Goal: Task Accomplishment & Management: Use online tool/utility

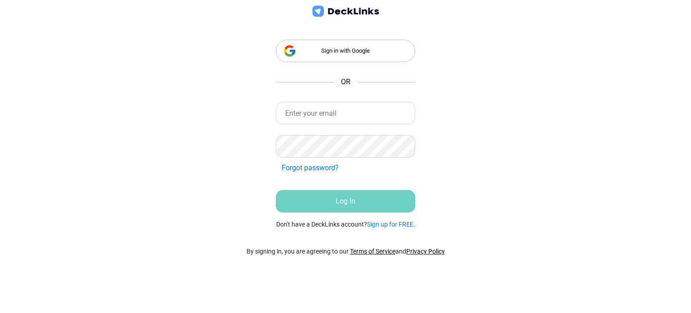
click at [341, 50] on div "Sign in with Google" at bounding box center [345, 51] width 139 height 22
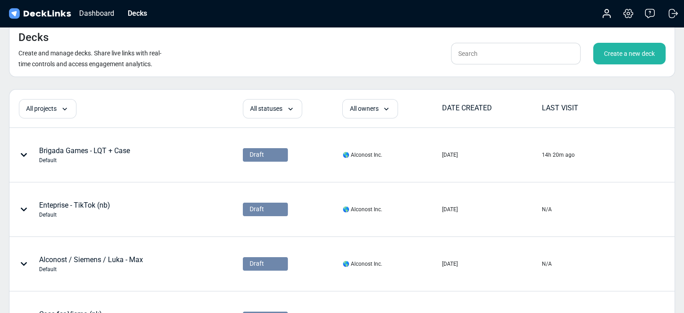
click at [648, 49] on div "Create a new deck" at bounding box center [630, 54] width 72 height 22
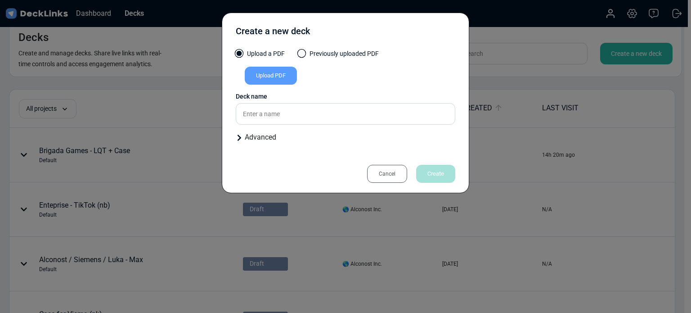
click at [281, 73] on div "Upload PDF" at bounding box center [271, 76] width 52 height 18
click at [0, 0] on input "Upload PDF" at bounding box center [0, 0] width 0 height 0
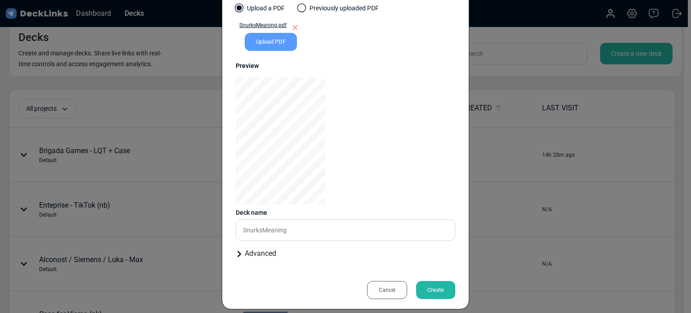
scroll to position [54, 0]
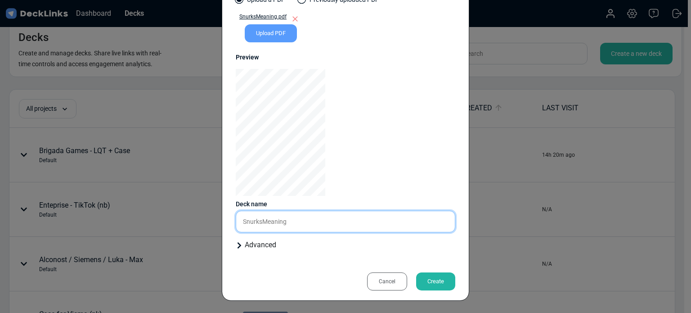
click at [282, 225] on input "SnurksMeaning" at bounding box center [346, 222] width 220 height 22
click at [281, 216] on input "SnurksMeaning" at bounding box center [346, 222] width 220 height 22
click at [364, 223] on input "Tantsissa - AutoSnore (ss)SnurksMeaning" at bounding box center [346, 222] width 220 height 22
type input "Tantsissa - AutoSnore (ss)"
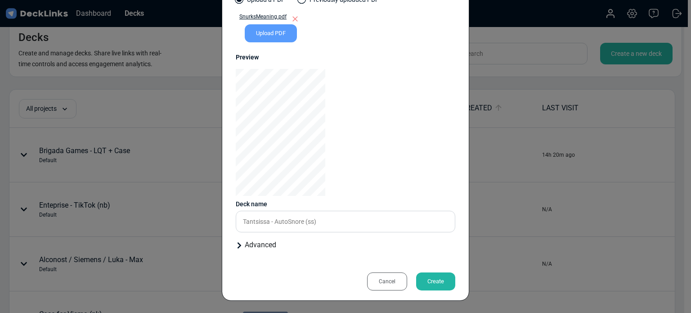
click at [238, 245] on icon at bounding box center [239, 245] width 7 height 7
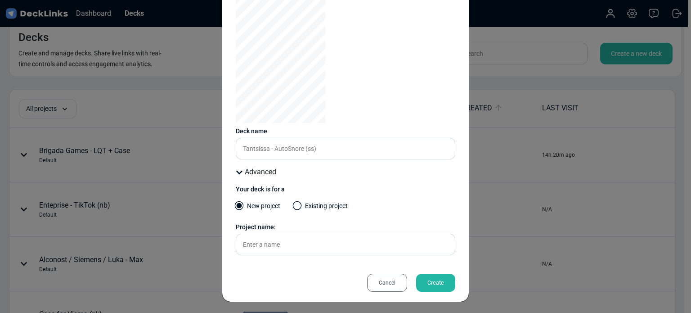
scroll to position [128, 0]
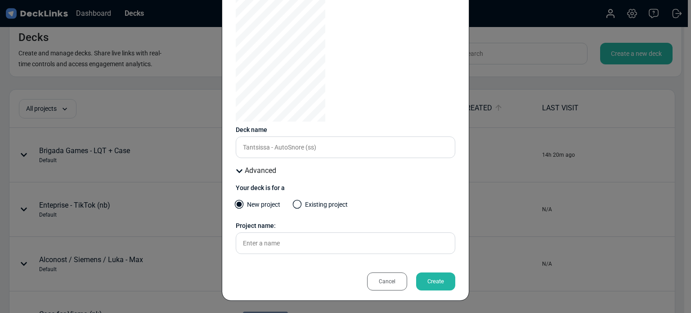
click at [238, 171] on icon at bounding box center [239, 170] width 7 height 7
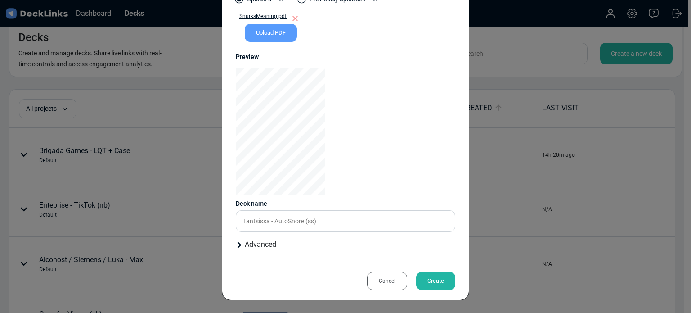
scroll to position [54, 0]
click at [236, 245] on icon at bounding box center [239, 245] width 7 height 7
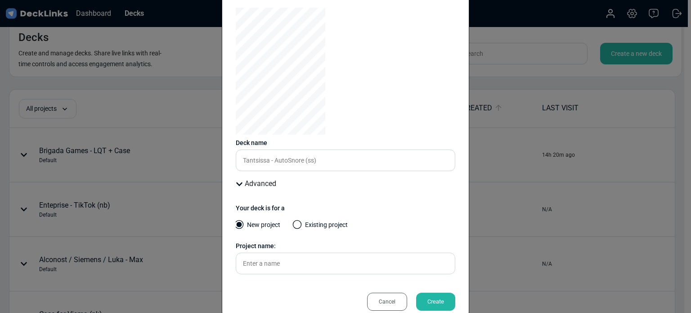
scroll to position [128, 0]
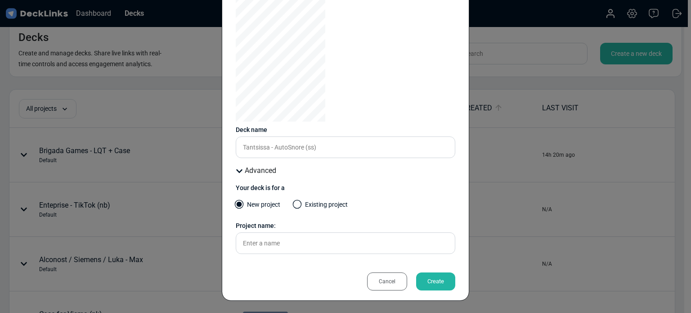
click at [239, 167] on div "Advanced" at bounding box center [346, 170] width 220 height 11
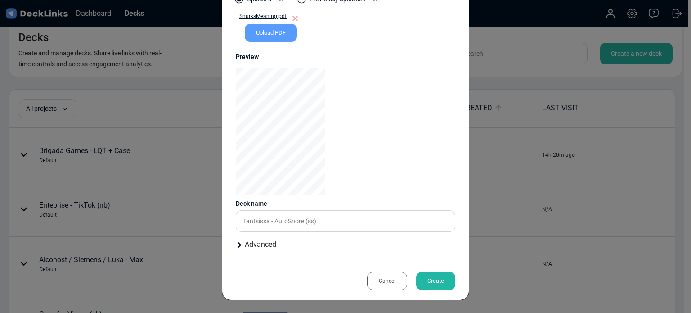
scroll to position [54, 0]
click at [436, 283] on div "Create" at bounding box center [435, 281] width 39 height 18
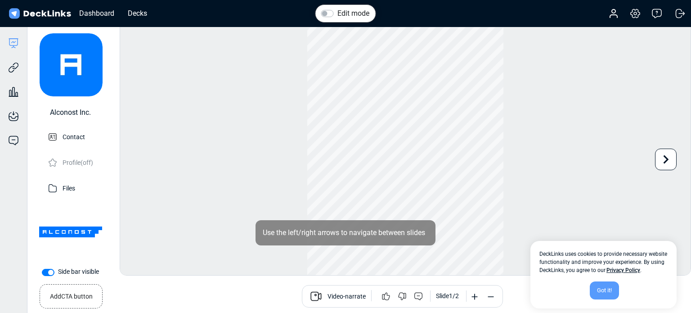
click at [602, 289] on div "Got it!" at bounding box center [604, 290] width 29 height 18
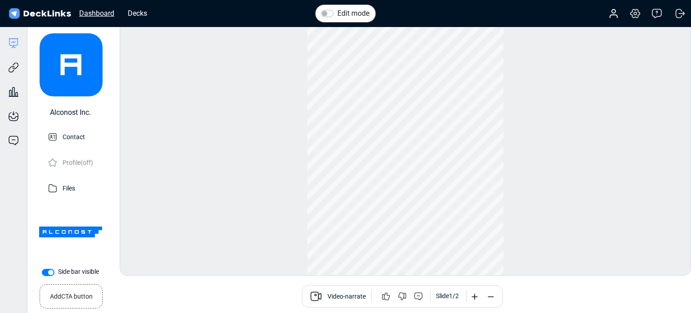
click at [99, 15] on div "Dashboard" at bounding box center [97, 13] width 44 height 11
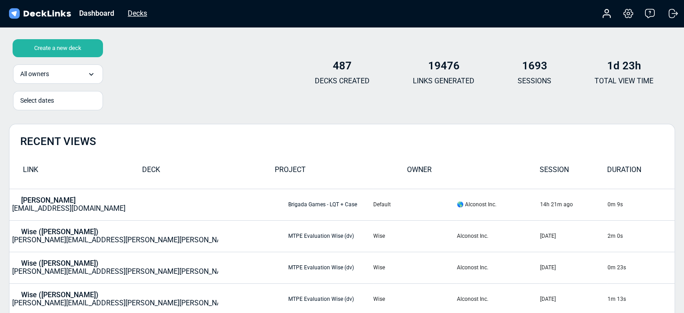
click at [140, 13] on div "Decks" at bounding box center [137, 13] width 28 height 11
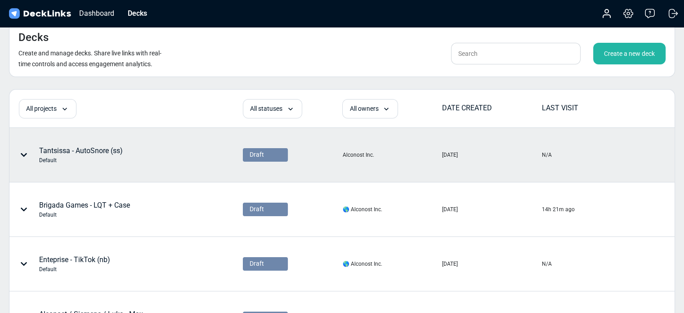
click at [138, 153] on div "Tantsissa - AutoSnore (ss) Default" at bounding box center [97, 154] width 174 height 27
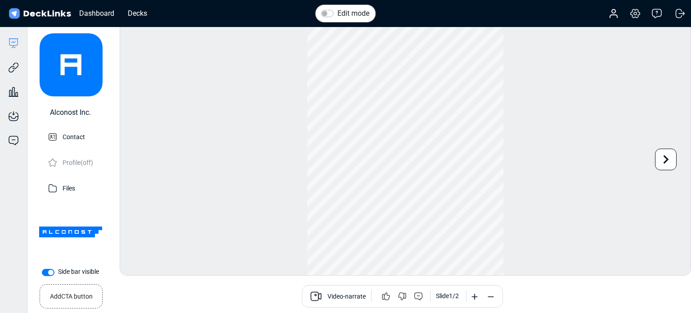
scroll to position [24, 0]
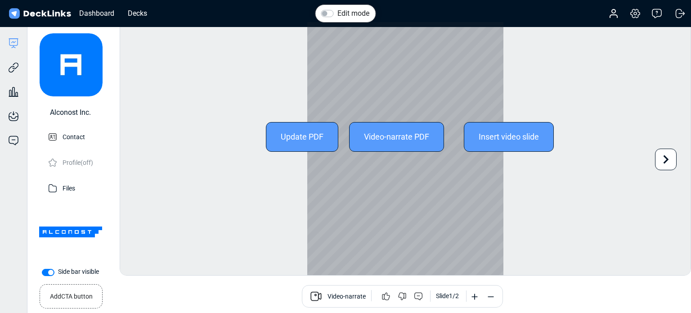
click at [662, 158] on icon at bounding box center [665, 159] width 17 height 17
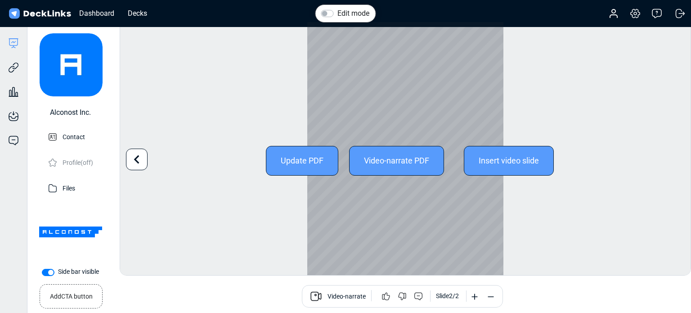
scroll to position [0, 0]
click at [138, 156] on icon at bounding box center [136, 159] width 5 height 9
click at [662, 162] on icon at bounding box center [665, 159] width 17 height 17
click at [134, 159] on icon at bounding box center [136, 159] width 17 height 17
click at [664, 157] on icon at bounding box center [665, 159] width 17 height 17
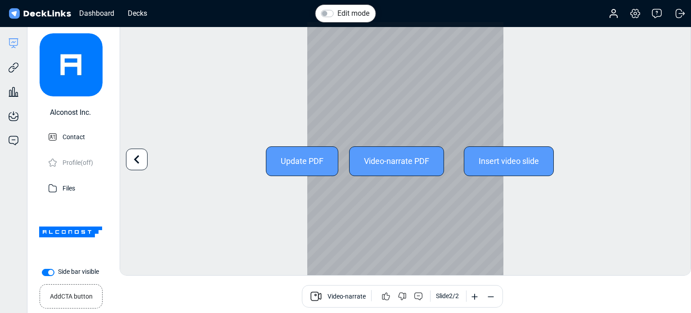
click at [134, 152] on icon at bounding box center [136, 159] width 17 height 17
click at [667, 160] on icon at bounding box center [666, 159] width 5 height 9
click at [137, 162] on icon at bounding box center [136, 159] width 5 height 9
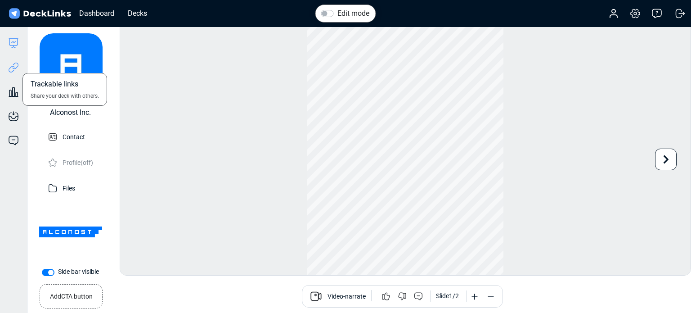
click at [9, 66] on icon at bounding box center [13, 67] width 11 height 11
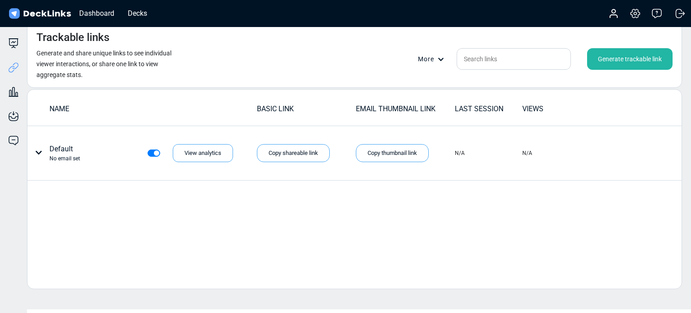
click at [618, 62] on div "Generate trackable link" at bounding box center [629, 59] width 85 height 22
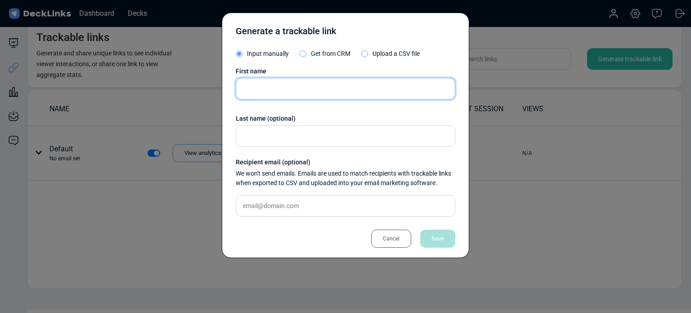
click at [276, 89] on input "text" at bounding box center [346, 89] width 220 height 22
type input "zh-CN"
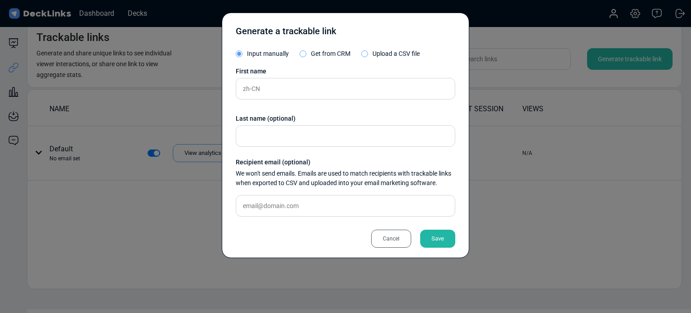
click at [437, 234] on div "Save" at bounding box center [437, 238] width 35 height 18
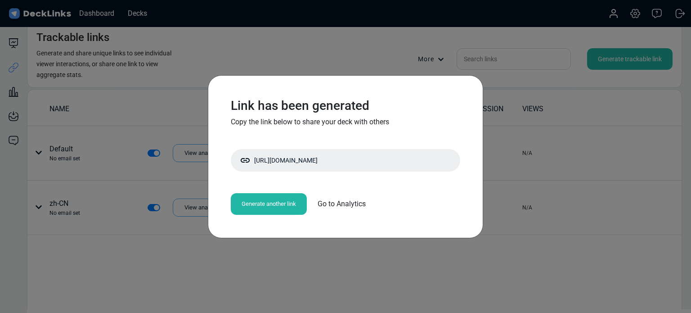
click at [283, 205] on div "Generate another link" at bounding box center [269, 204] width 76 height 22
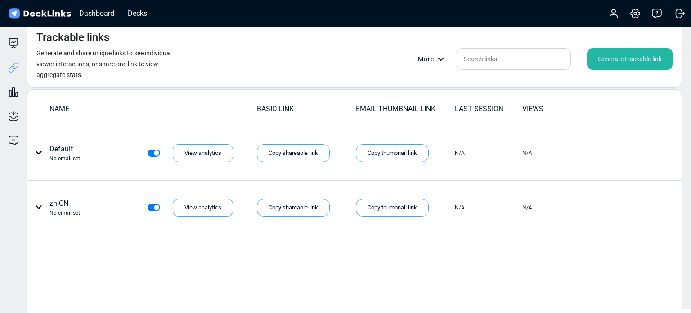
click at [609, 54] on div "Generate trackable link" at bounding box center [629, 59] width 85 height 22
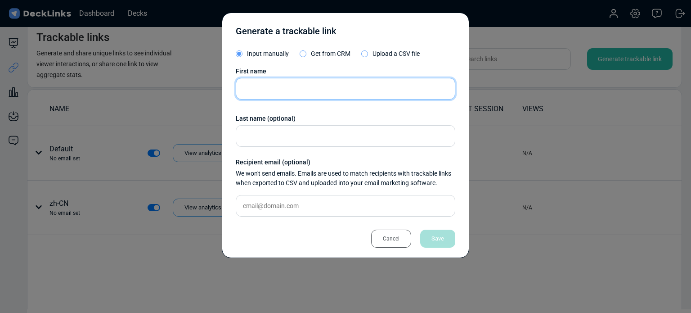
click at [278, 90] on input "text" at bounding box center [346, 89] width 220 height 22
type input "zh-TW"
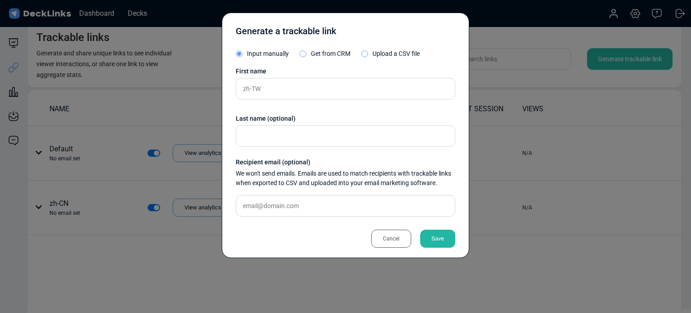
click at [432, 235] on div "Save" at bounding box center [437, 238] width 35 height 18
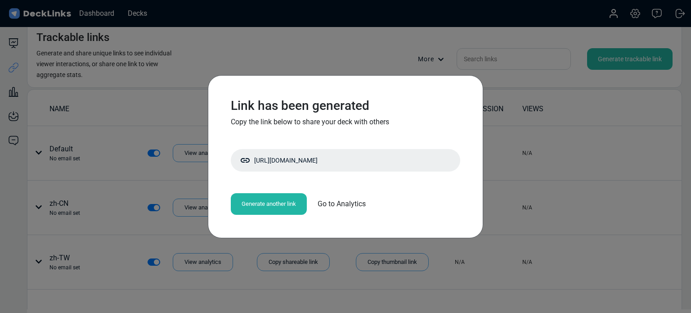
click at [269, 203] on div "Generate another link" at bounding box center [269, 204] width 76 height 22
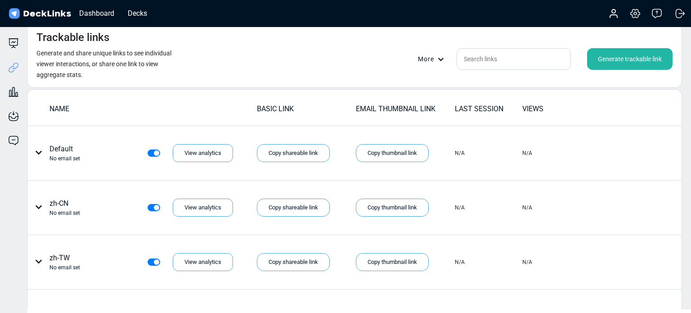
click at [607, 63] on div "Generate trackable link" at bounding box center [629, 59] width 85 height 22
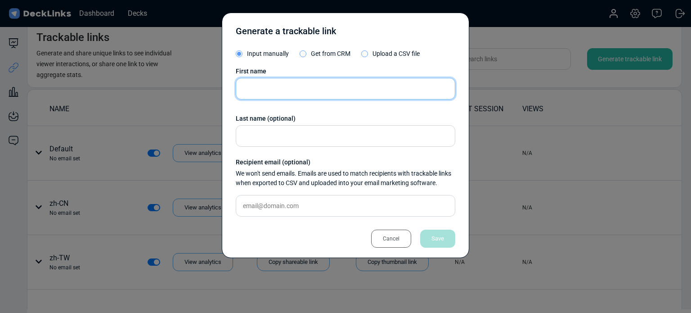
click at [321, 88] on input "text" at bounding box center [346, 89] width 220 height 22
type input "nl"
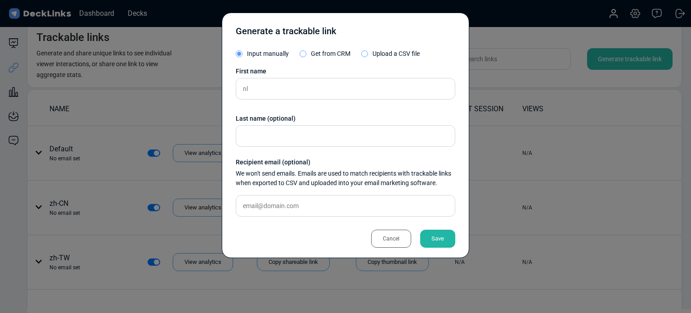
click at [430, 231] on div "Save" at bounding box center [437, 238] width 35 height 18
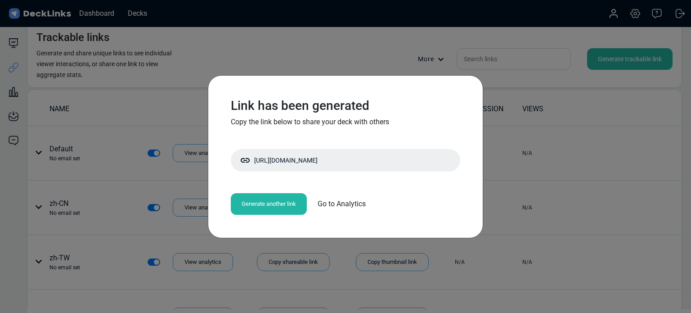
click at [255, 208] on div "Generate another link" at bounding box center [269, 204] width 76 height 22
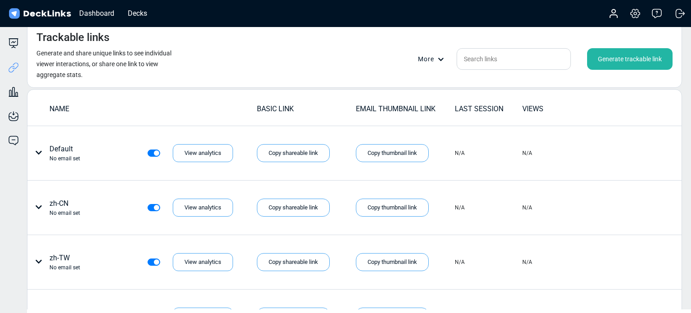
click at [611, 57] on div "Generate trackable link" at bounding box center [629, 59] width 85 height 22
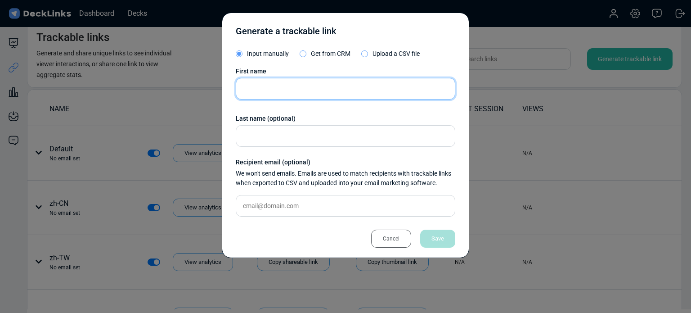
click at [296, 93] on input "text" at bounding box center [346, 89] width 220 height 22
type input "fr"
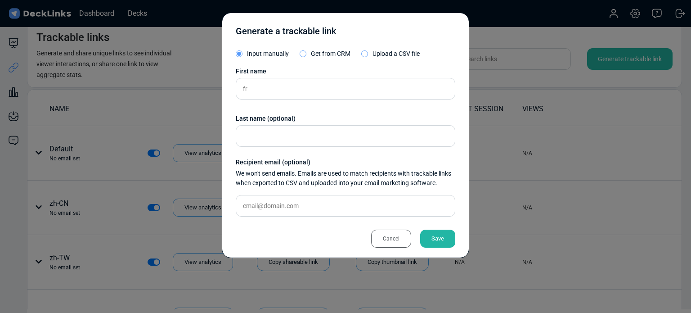
click at [426, 234] on div "Save" at bounding box center [437, 238] width 35 height 18
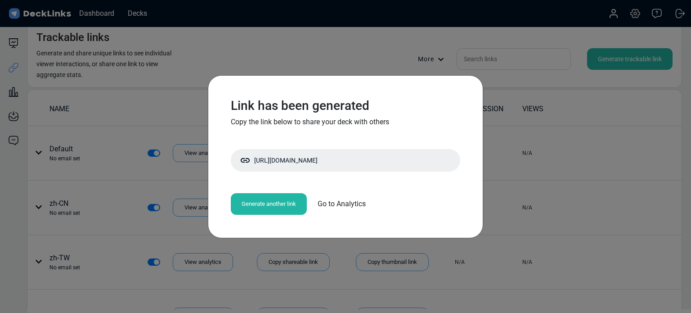
click at [277, 202] on div "Generate another link" at bounding box center [269, 204] width 76 height 22
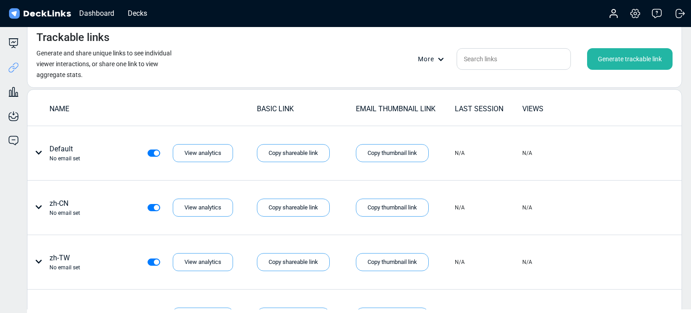
click at [617, 59] on div "Generate trackable link" at bounding box center [629, 59] width 85 height 22
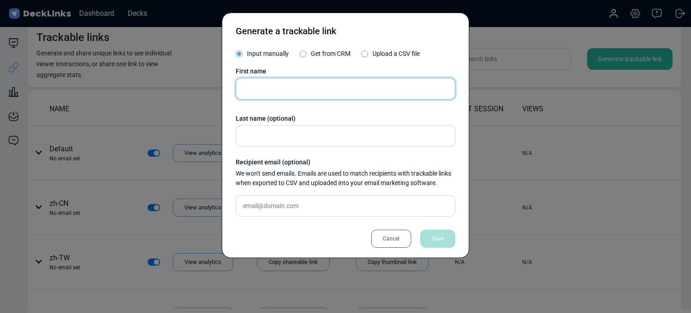
click at [272, 81] on input "text" at bounding box center [346, 89] width 220 height 22
type input "de"
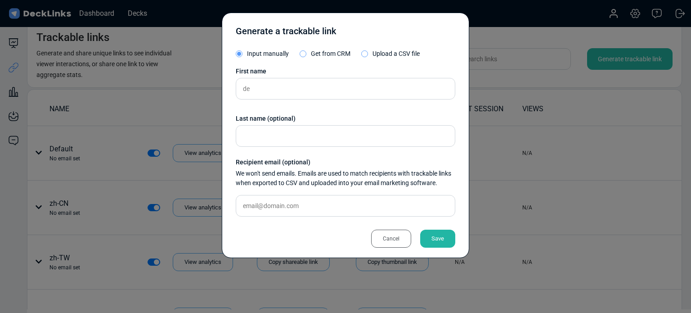
click at [435, 236] on div "Save" at bounding box center [437, 238] width 35 height 18
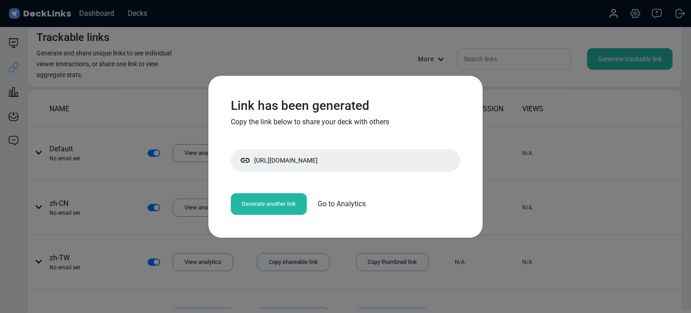
click at [273, 205] on div "Generate another link" at bounding box center [269, 204] width 76 height 22
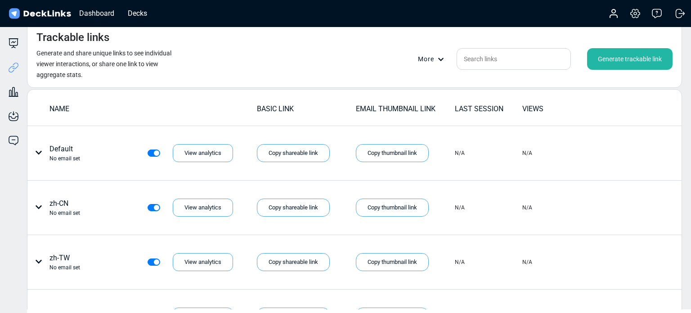
click at [628, 57] on div "Generate trackable link" at bounding box center [629, 59] width 85 height 22
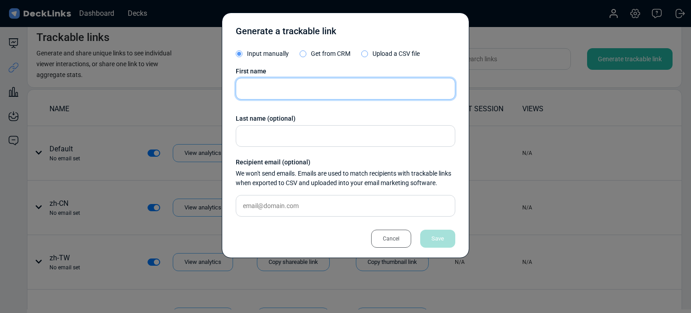
click at [374, 89] on input "text" at bounding box center [346, 89] width 220 height 22
type input "hi"
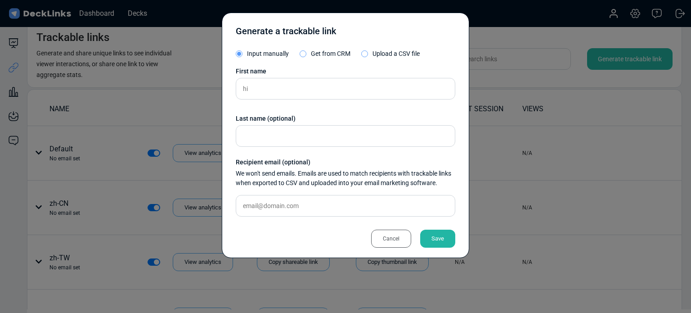
click at [443, 236] on div "Save" at bounding box center [437, 238] width 35 height 18
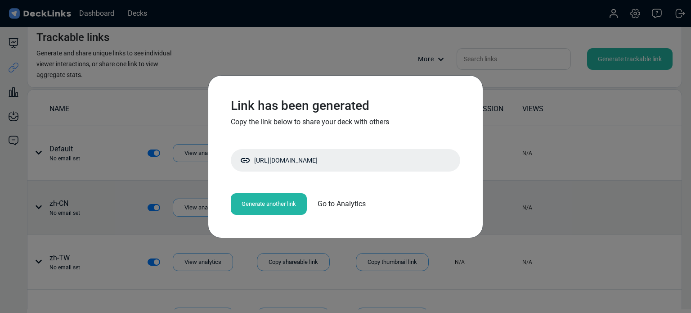
click at [257, 203] on div "Generate another link" at bounding box center [269, 204] width 76 height 22
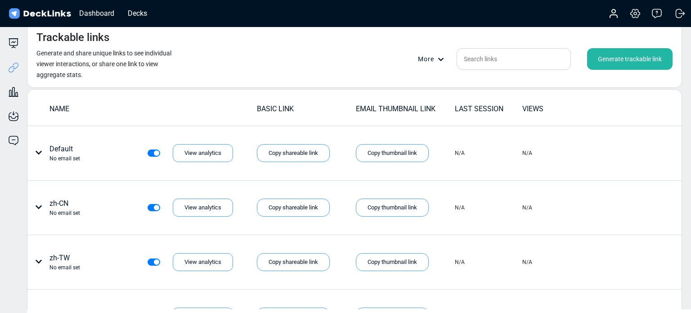
click at [610, 55] on div "Generate trackable link" at bounding box center [629, 59] width 85 height 22
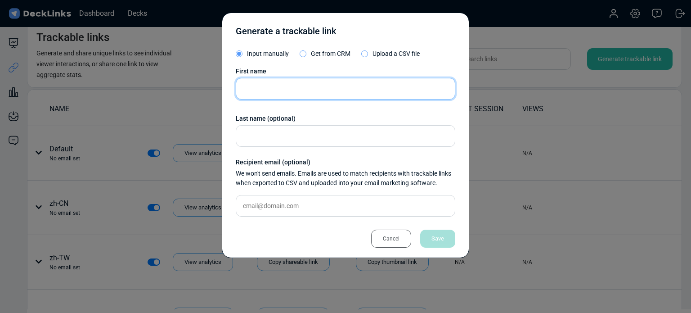
click at [346, 99] on input "text" at bounding box center [346, 89] width 220 height 22
type input "it"
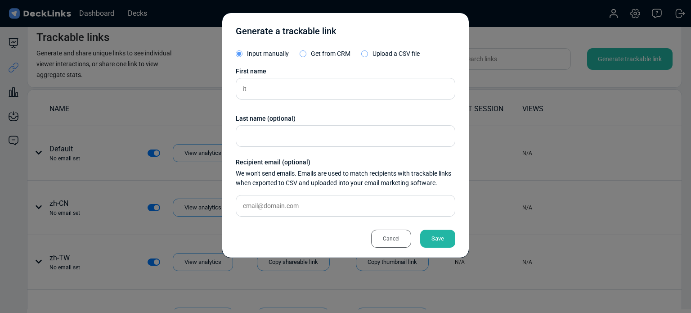
click at [444, 240] on div "Save" at bounding box center [437, 238] width 35 height 18
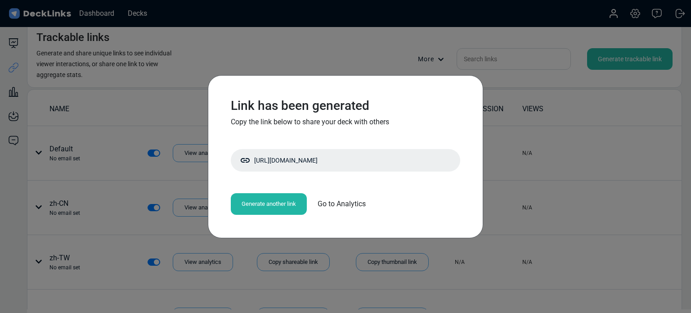
click at [270, 204] on div "Generate another link" at bounding box center [269, 204] width 76 height 22
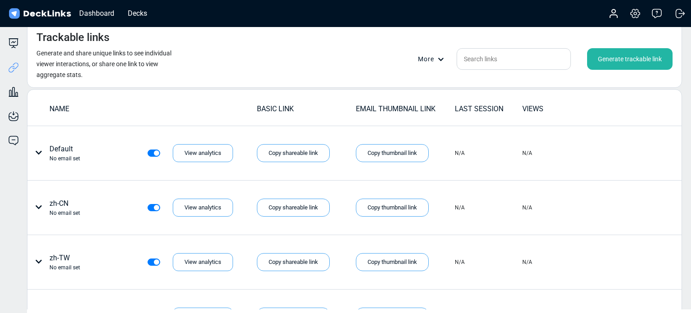
click at [627, 59] on div "Generate trackable link" at bounding box center [629, 59] width 85 height 22
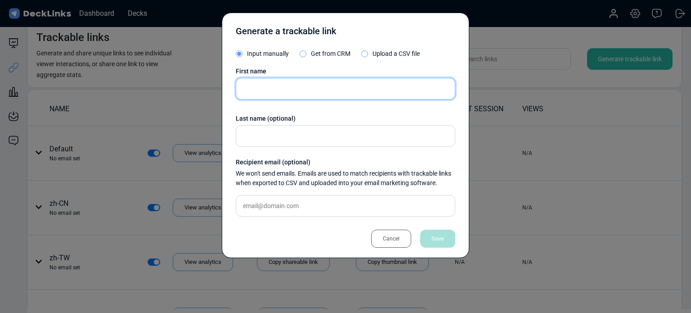
click at [269, 88] on input "text" at bounding box center [346, 89] width 220 height 22
type input "id"
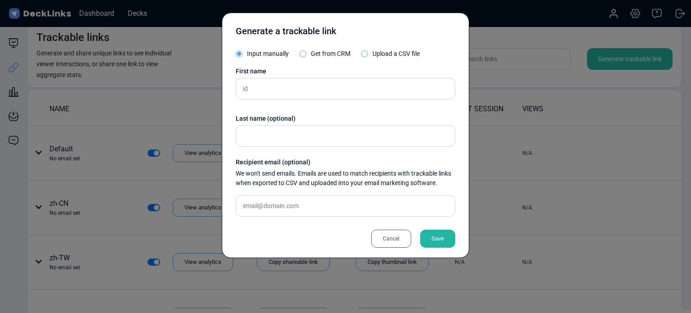
click at [445, 235] on div "Save" at bounding box center [437, 238] width 35 height 18
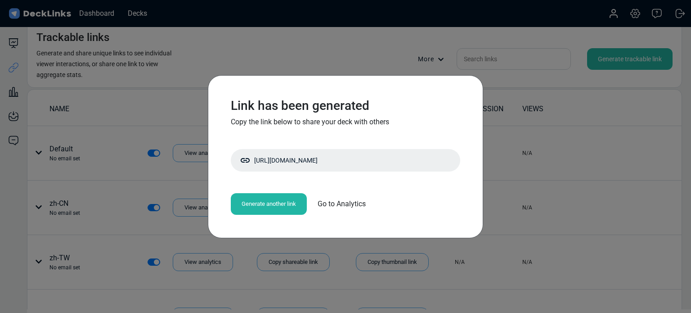
click at [272, 201] on div "Generate another link" at bounding box center [269, 204] width 76 height 22
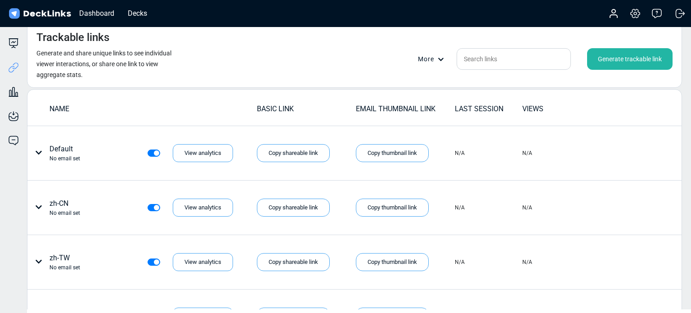
click at [644, 50] on div "Generate trackable link" at bounding box center [629, 59] width 85 height 22
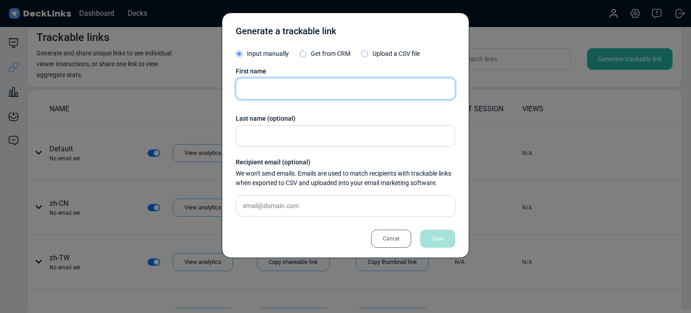
click at [317, 86] on input "text" at bounding box center [346, 89] width 220 height 22
type input "ja"
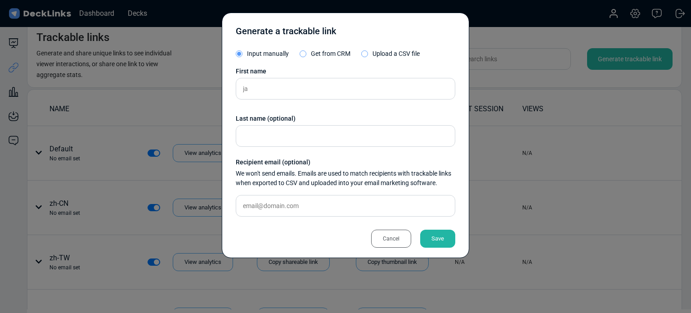
click at [449, 242] on div "Save" at bounding box center [437, 238] width 35 height 18
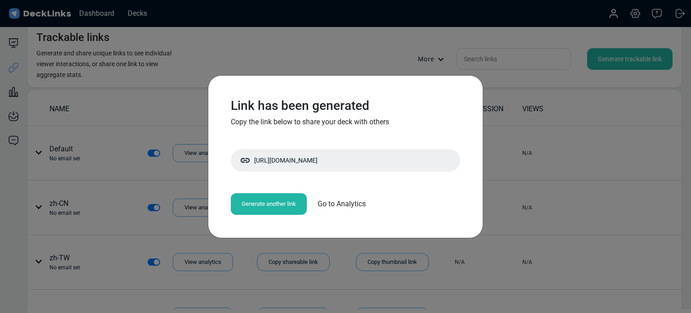
click at [247, 202] on div "Generate another link" at bounding box center [269, 204] width 76 height 22
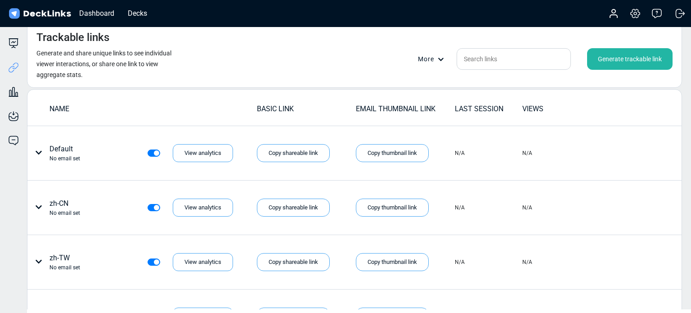
click at [635, 57] on div "Generate trackable link" at bounding box center [629, 59] width 85 height 22
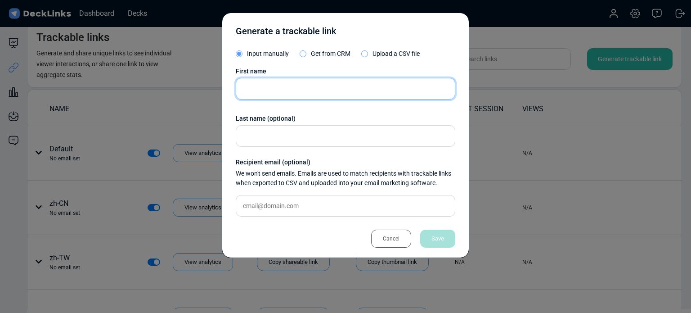
click at [262, 87] on input "text" at bounding box center [346, 89] width 220 height 22
type input "ko"
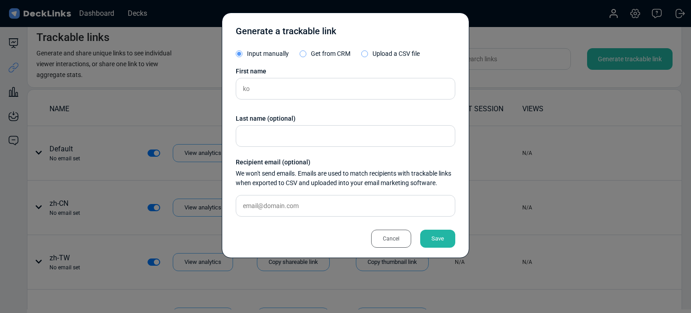
click at [442, 237] on div "Save" at bounding box center [437, 238] width 35 height 18
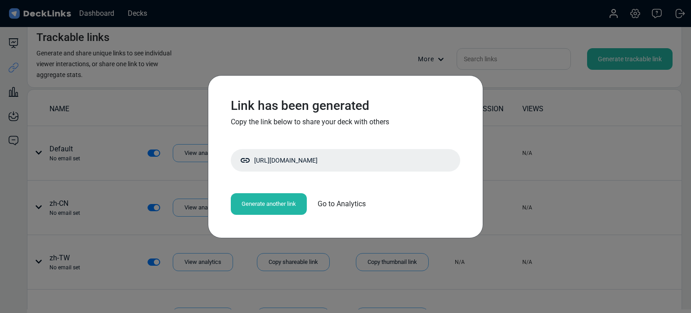
click at [267, 202] on div "Generate another link" at bounding box center [269, 204] width 76 height 22
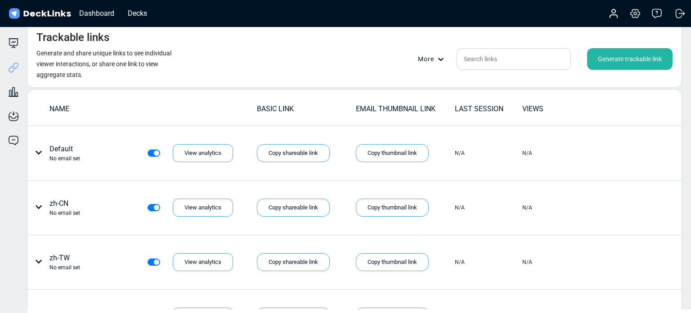
click at [613, 54] on div "Generate trackable link" at bounding box center [629, 59] width 85 height 22
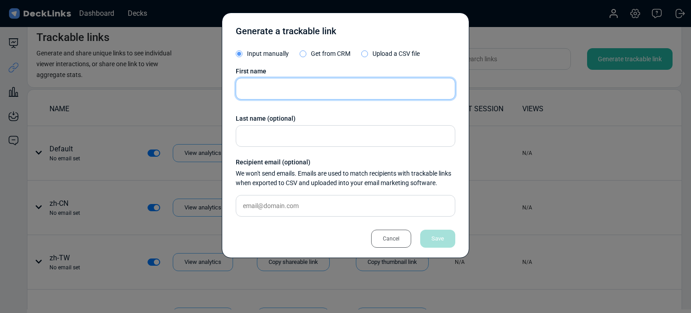
click at [270, 88] on input "text" at bounding box center [346, 89] width 220 height 22
type input "pt-br"
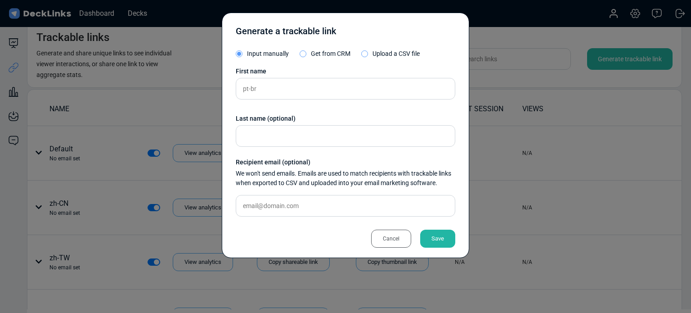
click at [440, 237] on div "Save" at bounding box center [437, 238] width 35 height 18
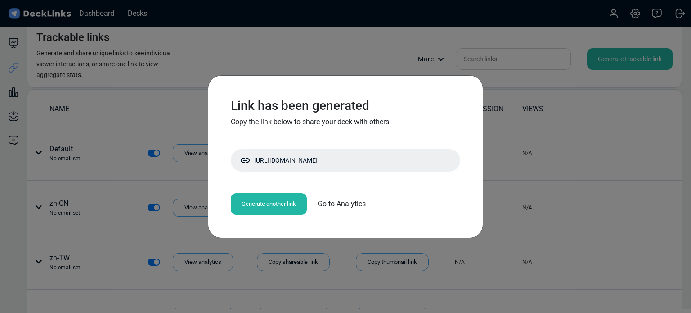
click at [317, 59] on div "Link has been generated Copy the link below to share your deck with others [URL…" at bounding box center [345, 156] width 691 height 313
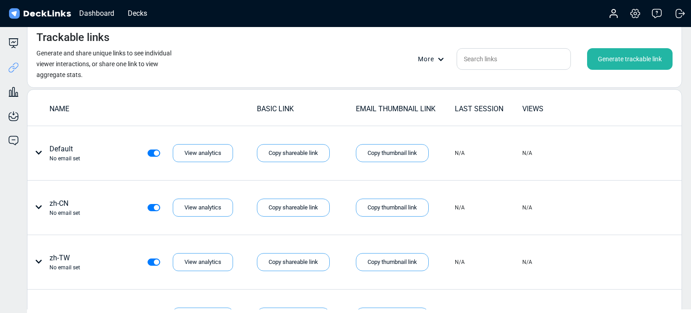
click at [648, 59] on div "Generate trackable link" at bounding box center [629, 59] width 85 height 22
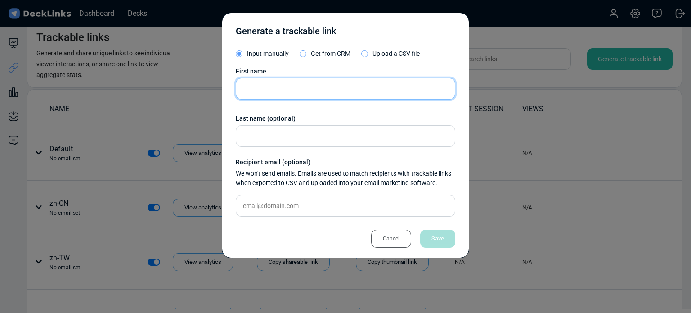
click at [293, 87] on input "text" at bounding box center [346, 89] width 220 height 22
type input "ru"
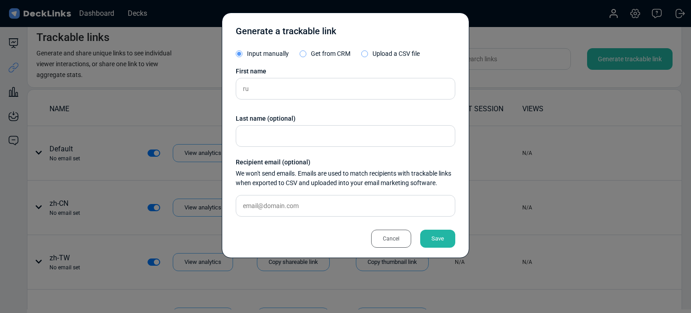
click at [434, 235] on div "Save" at bounding box center [437, 238] width 35 height 18
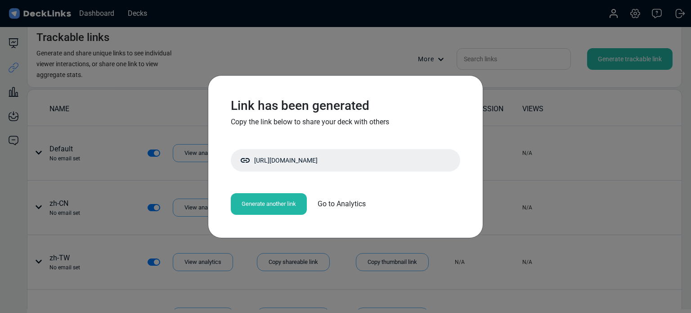
click at [257, 210] on div "Generate another link" at bounding box center [269, 204] width 76 height 22
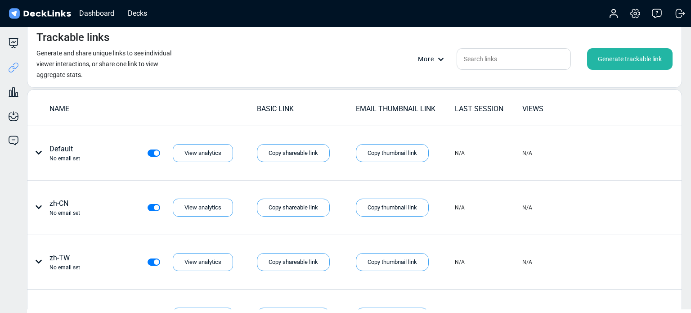
click at [622, 54] on div "Generate trackable link" at bounding box center [629, 59] width 85 height 22
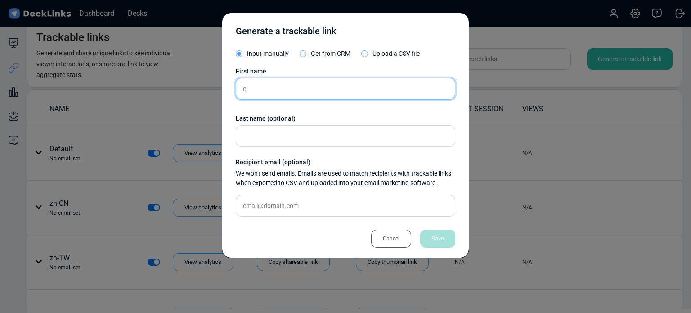
click at [318, 85] on input "e" at bounding box center [346, 89] width 220 height 22
type input "es-mx"
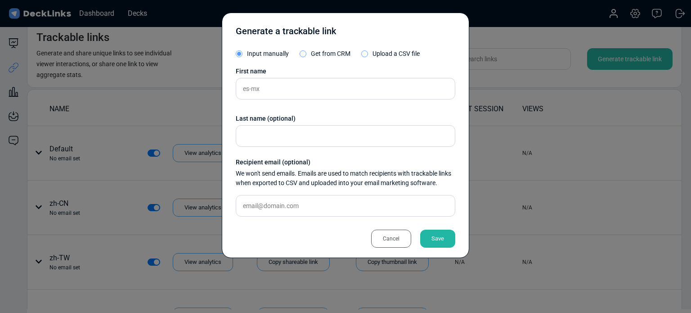
click at [441, 235] on div "Save" at bounding box center [437, 238] width 35 height 18
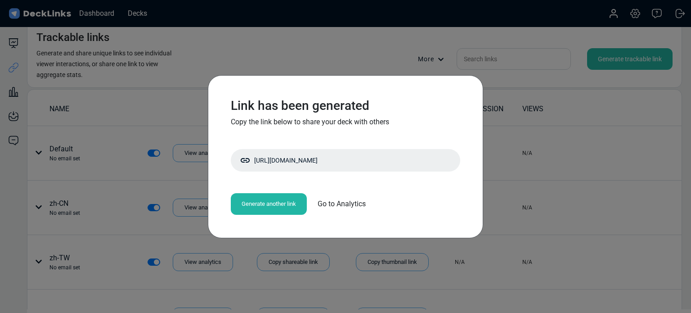
click at [257, 201] on div "Generate another link" at bounding box center [269, 204] width 76 height 22
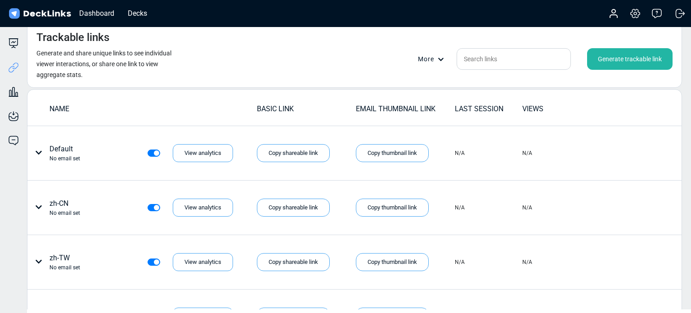
click at [635, 65] on div "Generate trackable link" at bounding box center [629, 59] width 85 height 22
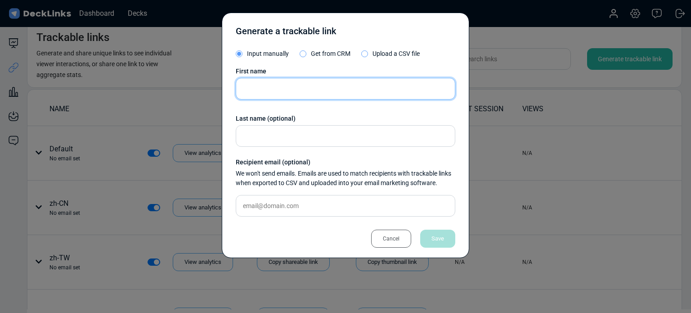
click at [286, 90] on input "text" at bounding box center [346, 89] width 220 height 22
type input "es-es"
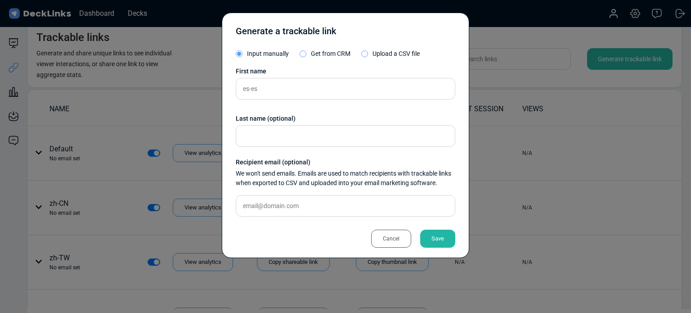
click at [441, 239] on div "Save" at bounding box center [437, 238] width 35 height 18
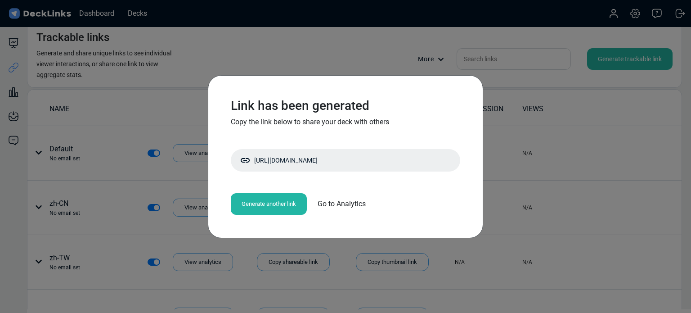
click at [278, 202] on div "Generate another link" at bounding box center [269, 204] width 76 height 22
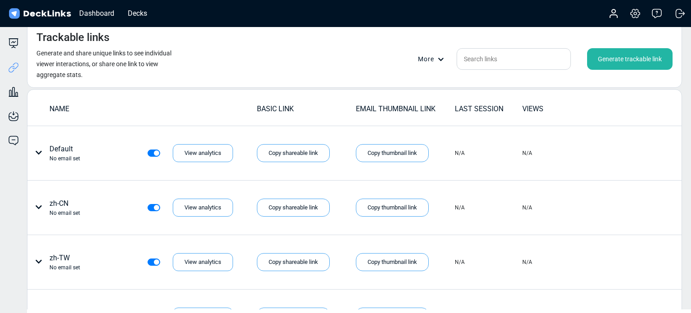
click at [634, 57] on div "Generate trackable link" at bounding box center [629, 59] width 85 height 22
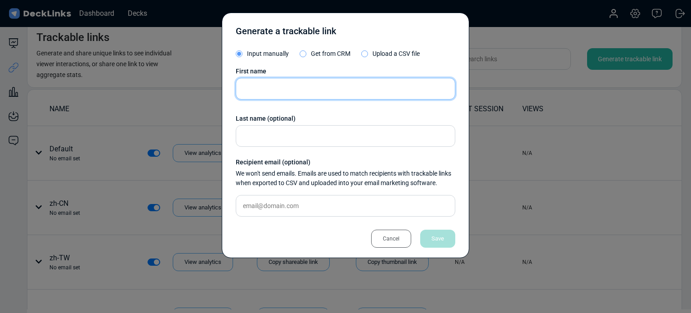
click at [295, 89] on input "text" at bounding box center [346, 89] width 220 height 22
type input "sv"
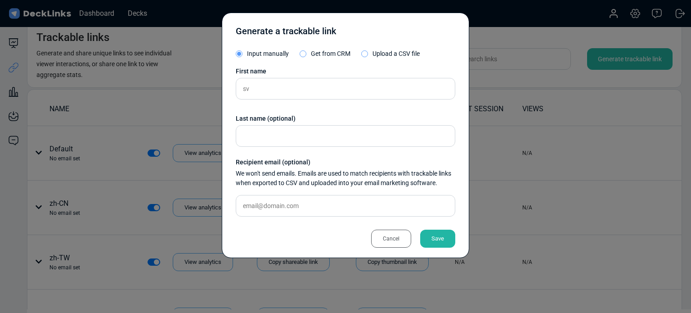
click at [438, 238] on div "Save" at bounding box center [437, 238] width 35 height 18
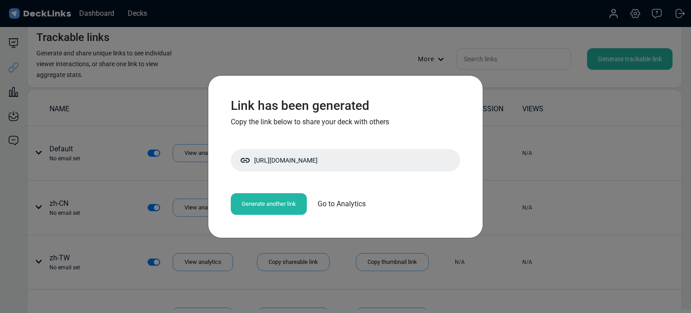
click at [247, 202] on div "Generate another link" at bounding box center [269, 204] width 76 height 22
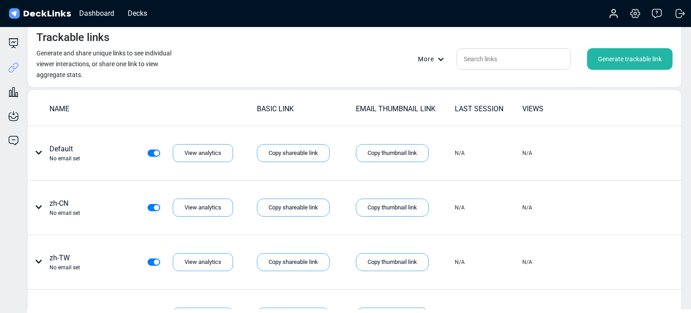
click at [621, 65] on div "Generate trackable link" at bounding box center [629, 59] width 85 height 22
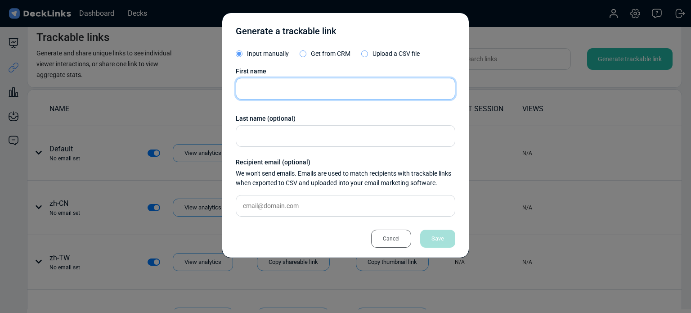
click at [274, 86] on input "text" at bounding box center [346, 89] width 220 height 22
type input "tr"
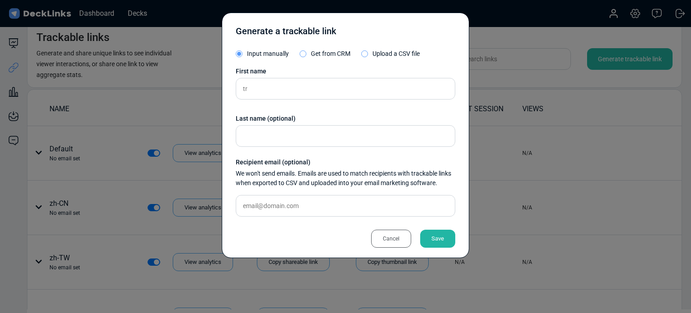
click at [442, 235] on div "Save" at bounding box center [437, 238] width 35 height 18
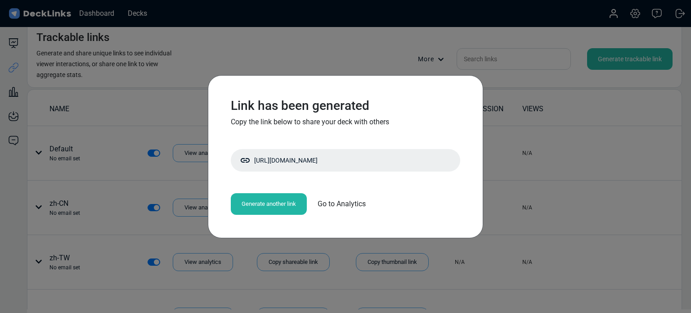
click at [276, 200] on div "Generate another link" at bounding box center [269, 204] width 76 height 22
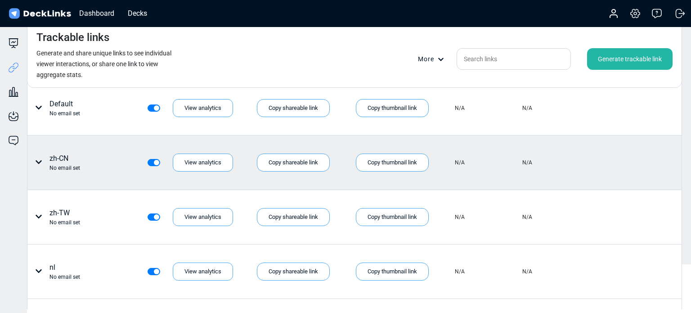
scroll to position [45, 0]
click at [295, 161] on div "Copy shareable link" at bounding box center [293, 162] width 73 height 18
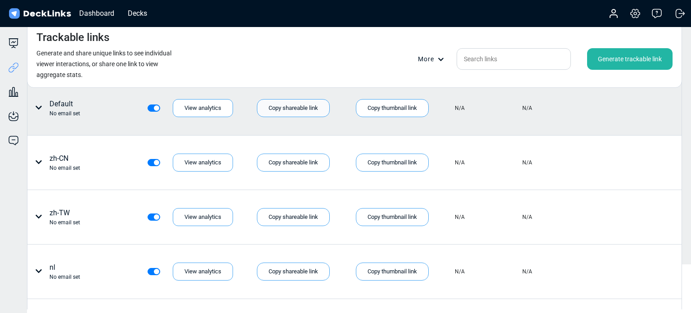
click at [277, 106] on div "Copy shareable link" at bounding box center [293, 108] width 73 height 18
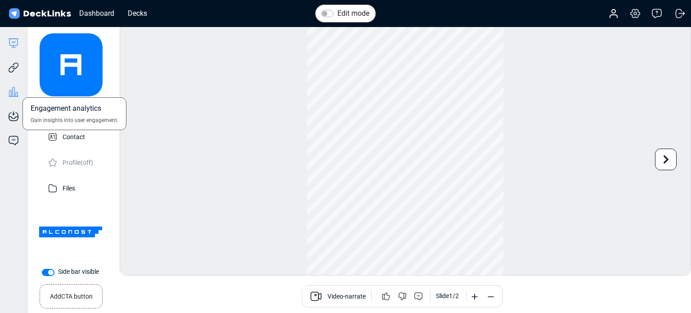
click at [11, 94] on icon at bounding box center [10, 93] width 2 height 6
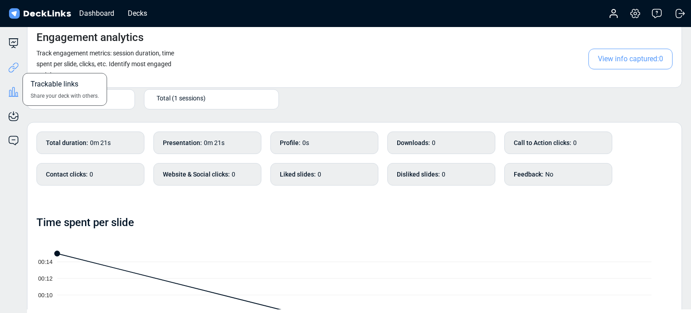
click at [11, 67] on icon at bounding box center [12, 69] width 6 height 7
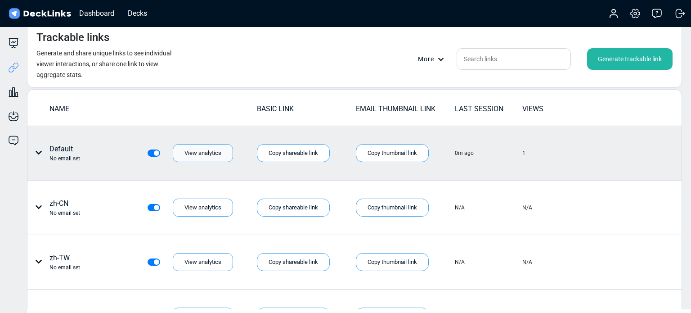
click at [201, 151] on div "View analytics" at bounding box center [203, 153] width 60 height 18
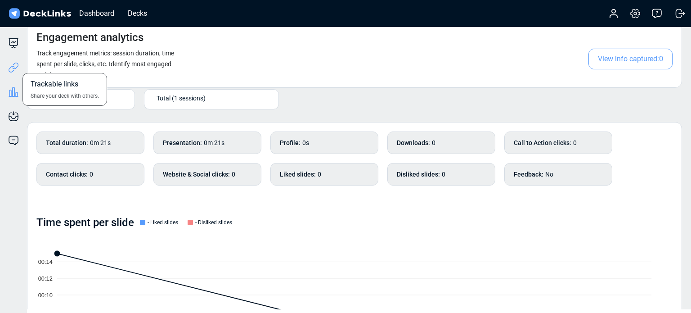
click at [9, 68] on icon at bounding box center [12, 69] width 6 height 7
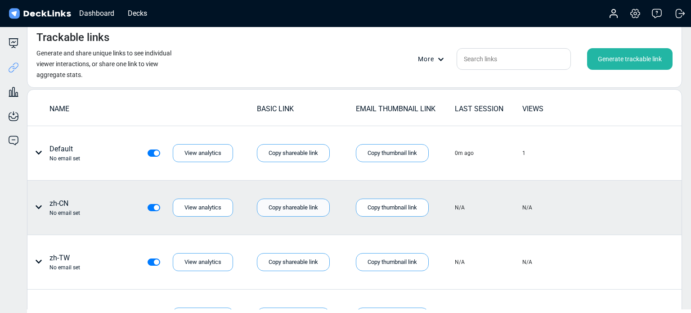
click at [283, 207] on div "Copy shareable link" at bounding box center [293, 207] width 73 height 18
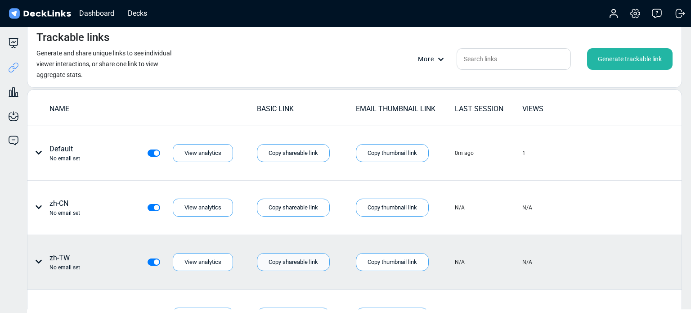
click at [283, 264] on div "Copy shareable link" at bounding box center [293, 262] width 73 height 18
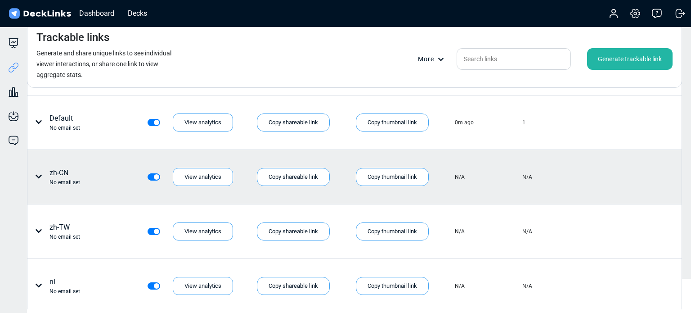
scroll to position [31, 0]
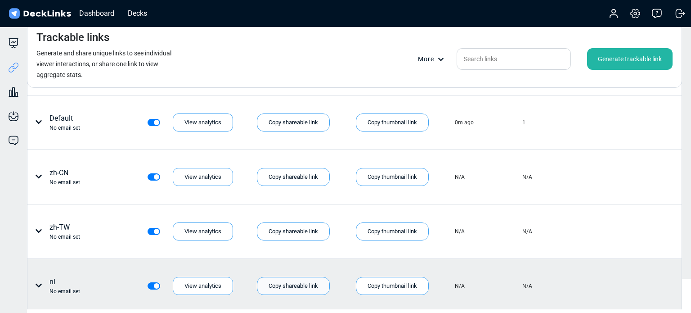
click at [297, 284] on div "Copy shareable link" at bounding box center [293, 286] width 73 height 18
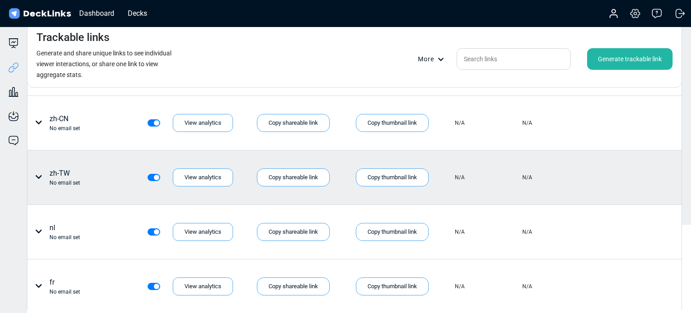
scroll to position [85, 0]
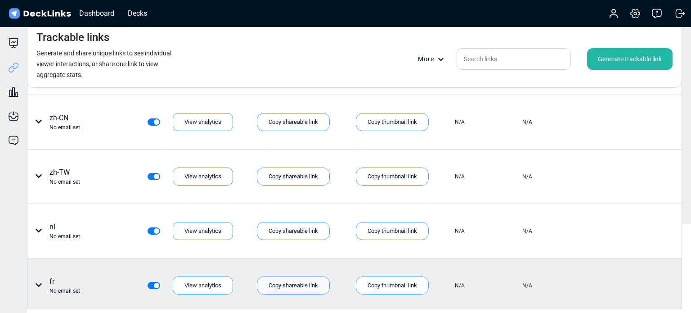
click at [296, 285] on div "Copy shareable link" at bounding box center [293, 285] width 73 height 18
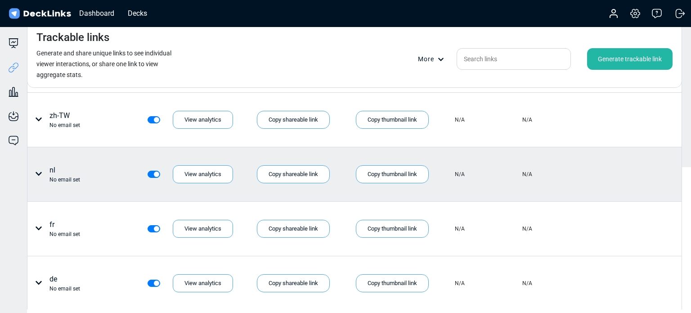
scroll to position [142, 0]
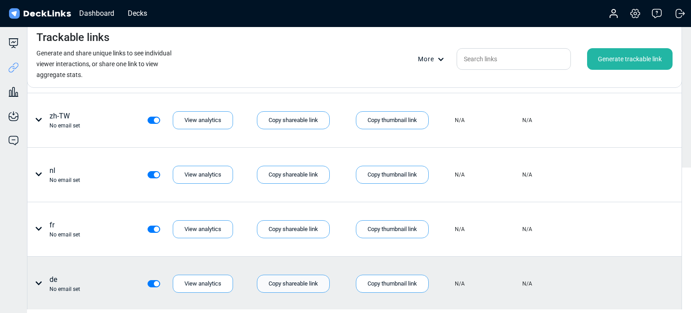
click at [283, 279] on div "Copy shareable link" at bounding box center [293, 283] width 73 height 18
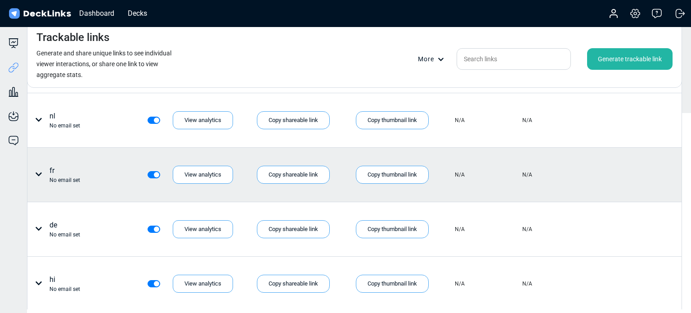
scroll to position [196, 0]
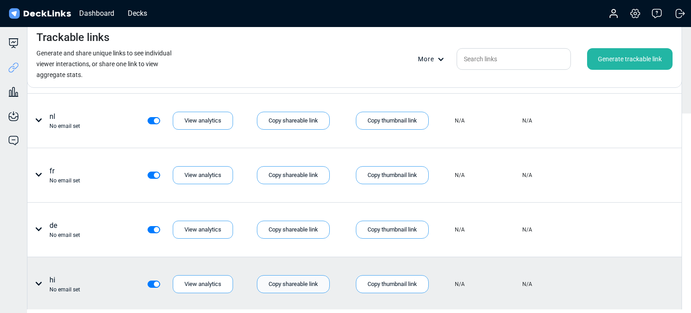
click at [297, 280] on div "Copy shareable link" at bounding box center [293, 284] width 73 height 18
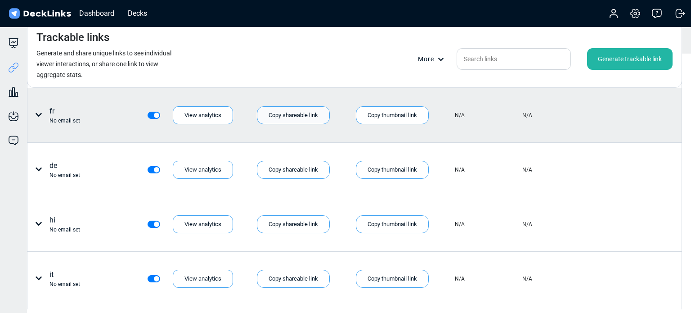
scroll to position [254, 0]
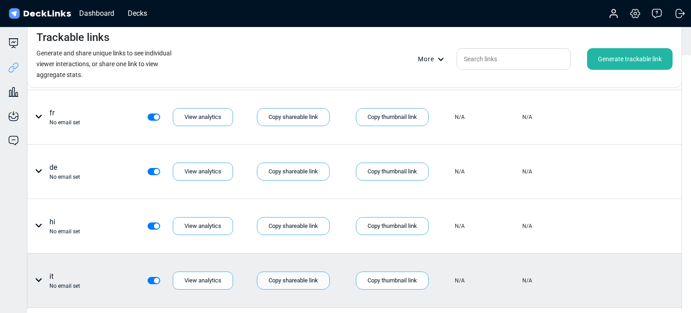
click at [292, 279] on div "Copy shareable link" at bounding box center [293, 280] width 73 height 18
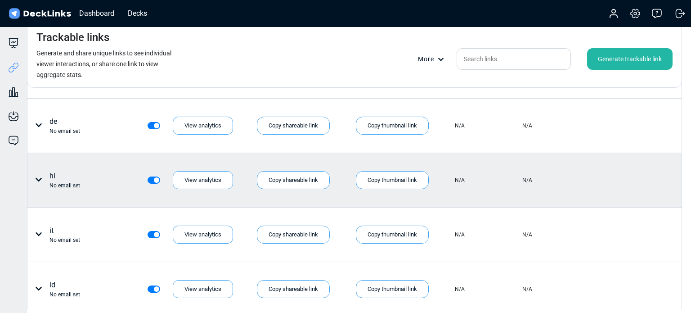
scroll to position [302, 0]
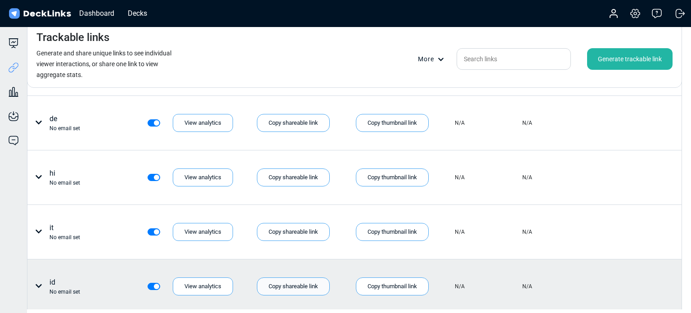
click at [279, 287] on div "Copy shareable link" at bounding box center [293, 286] width 73 height 18
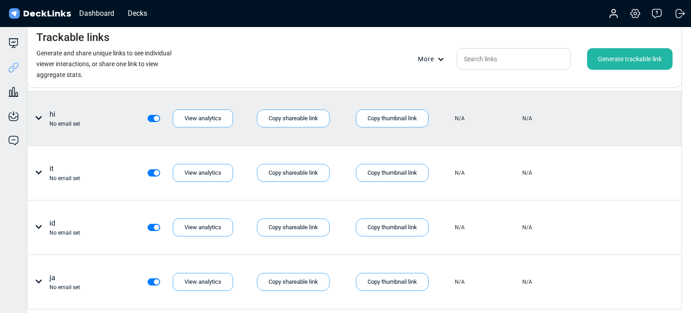
scroll to position [360, 0]
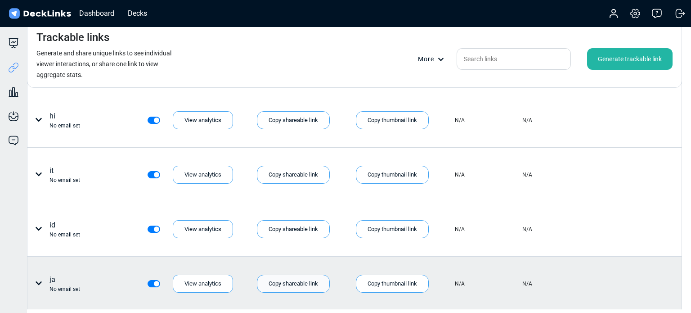
click at [282, 285] on div "Copy shareable link" at bounding box center [293, 283] width 73 height 18
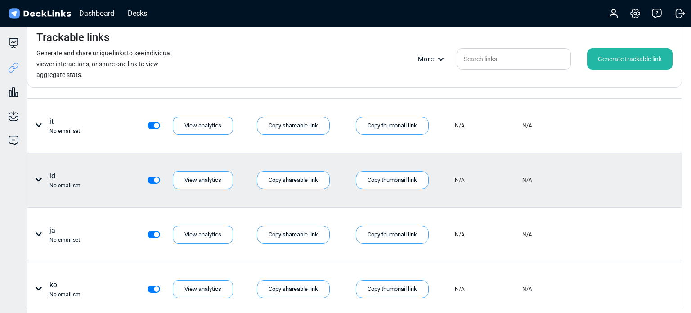
scroll to position [412, 0]
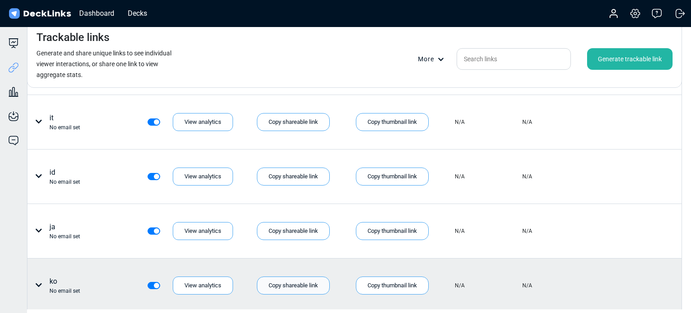
click at [289, 284] on div "Copy shareable link" at bounding box center [293, 285] width 73 height 18
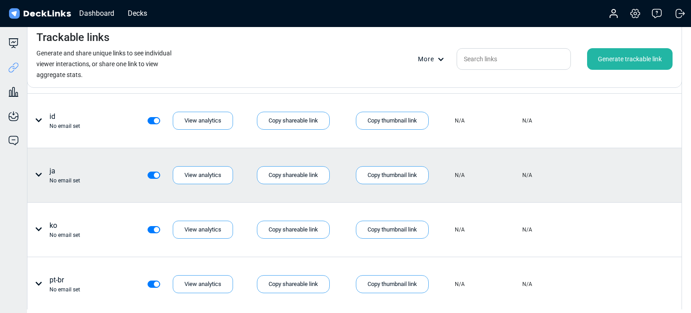
scroll to position [469, 0]
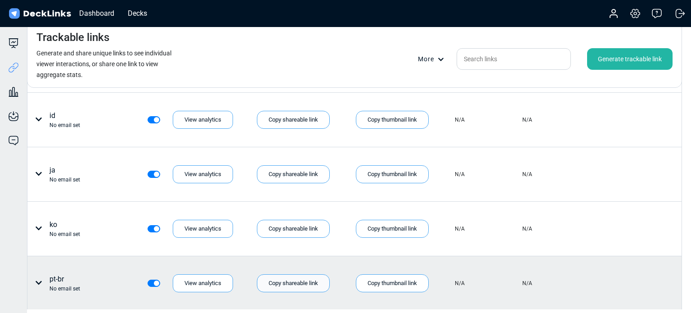
click at [297, 283] on div "Copy shareable link" at bounding box center [293, 283] width 73 height 18
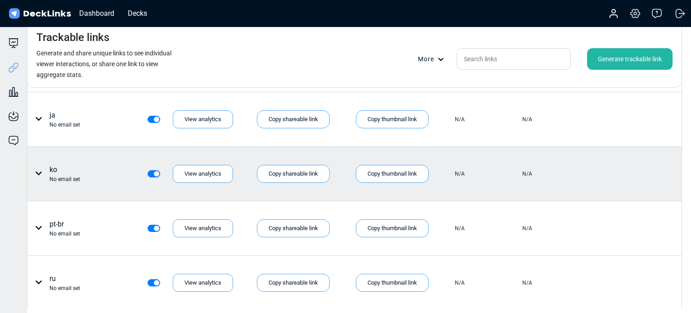
scroll to position [525, 0]
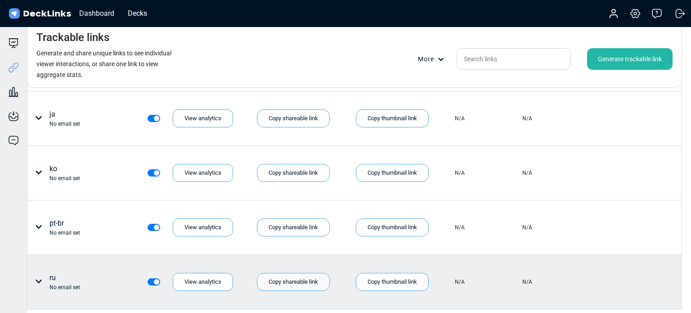
click at [284, 278] on div "Copy shareable link" at bounding box center [293, 282] width 73 height 18
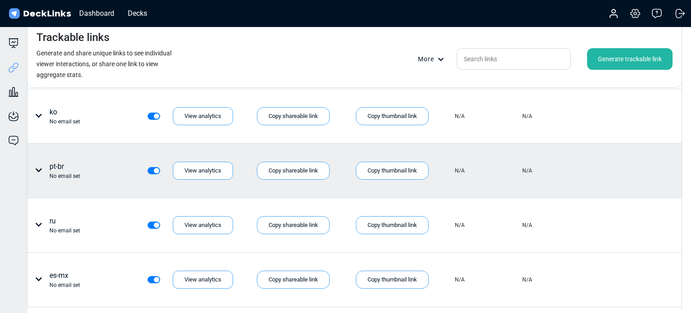
scroll to position [581, 0]
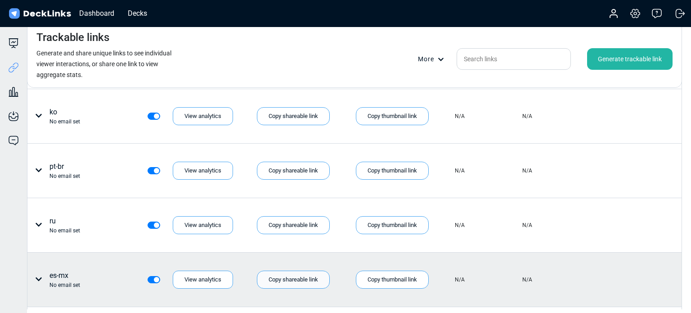
click at [279, 275] on div "Copy shareable link" at bounding box center [293, 279] width 73 height 18
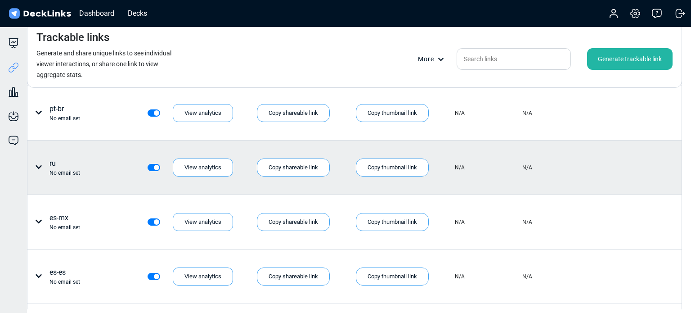
scroll to position [635, 0]
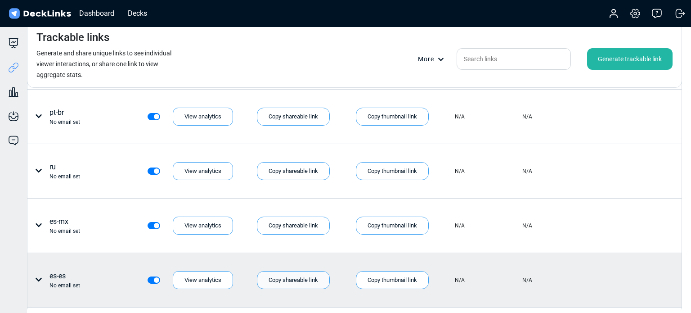
click at [293, 278] on div "Copy shareable link" at bounding box center [293, 280] width 73 height 18
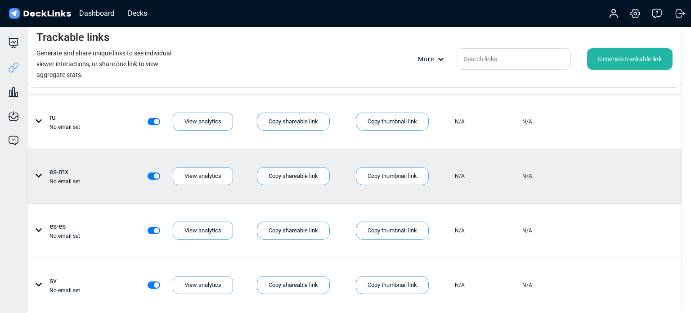
scroll to position [685, 0]
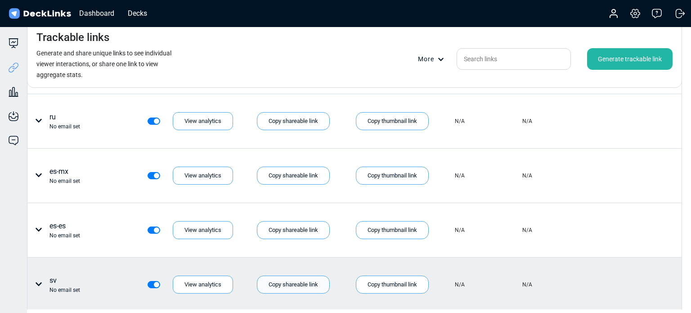
click at [284, 283] on div "Copy shareable link" at bounding box center [293, 284] width 73 height 18
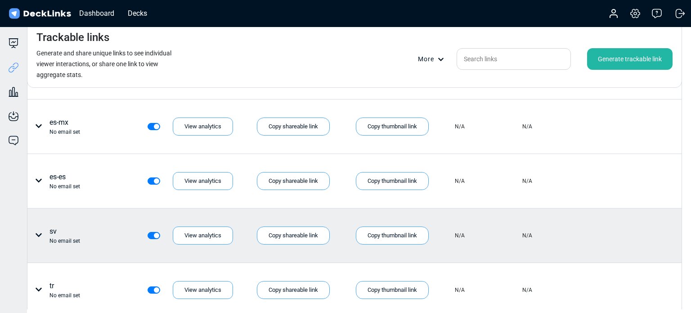
scroll to position [777, 0]
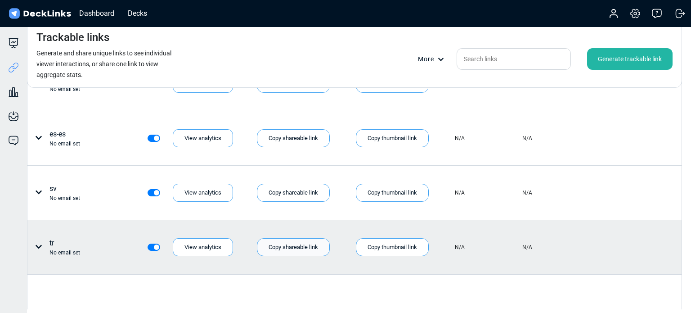
click at [279, 243] on div "Copy shareable link" at bounding box center [293, 247] width 73 height 18
